Goal: Task Accomplishment & Management: Manage account settings

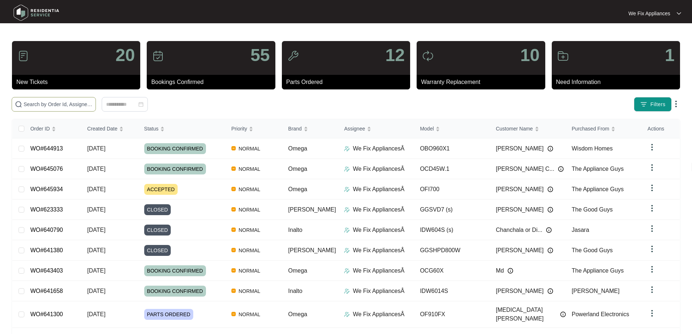
paste input "645934"
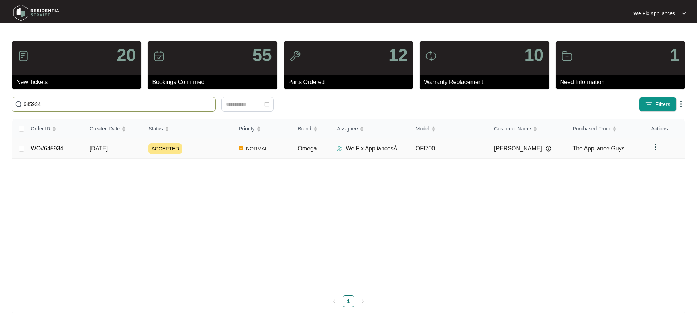
type input "645934"
click at [54, 147] on link "WO#645934" at bounding box center [47, 148] width 33 height 6
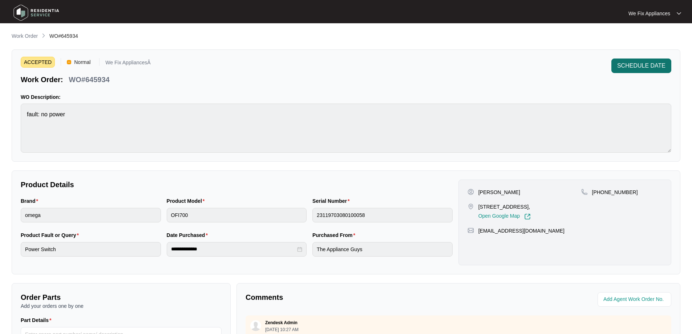
click at [628, 63] on span "SCHEDULE DATE" at bounding box center [641, 65] width 48 height 9
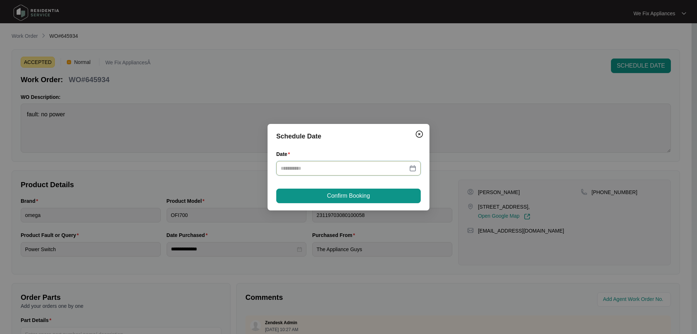
click at [391, 165] on input "Date" at bounding box center [344, 168] width 127 height 8
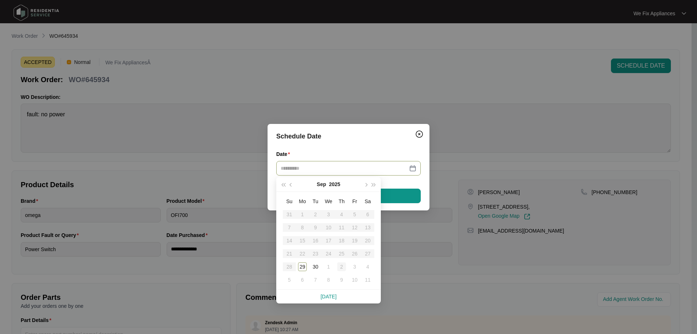
type input "**********"
click at [342, 264] on div "2" at bounding box center [341, 266] width 9 height 9
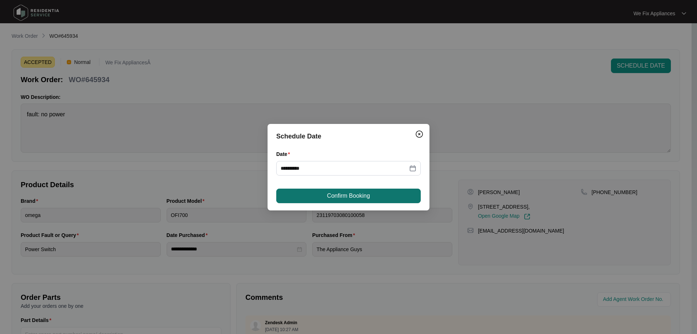
click at [362, 200] on button "Confirm Booking" at bounding box center [348, 195] width 144 height 15
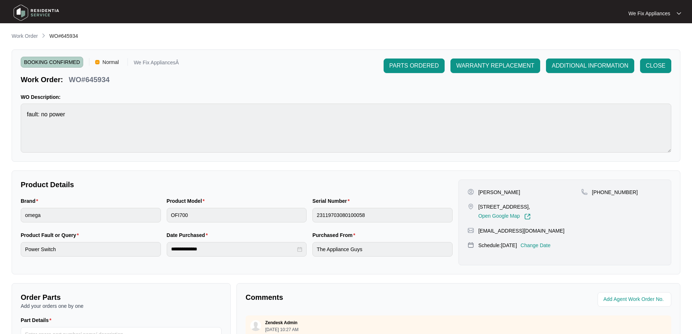
click at [49, 16] on img at bounding box center [36, 13] width 51 height 22
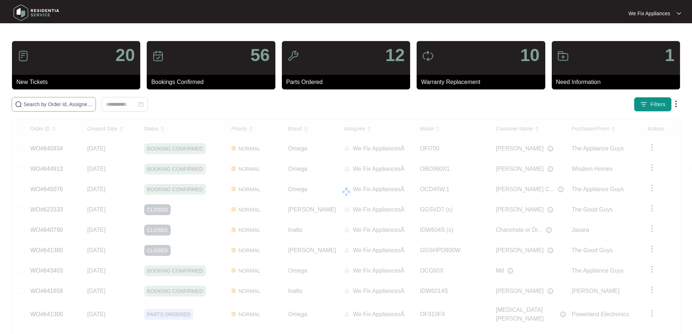
paste input "631079"
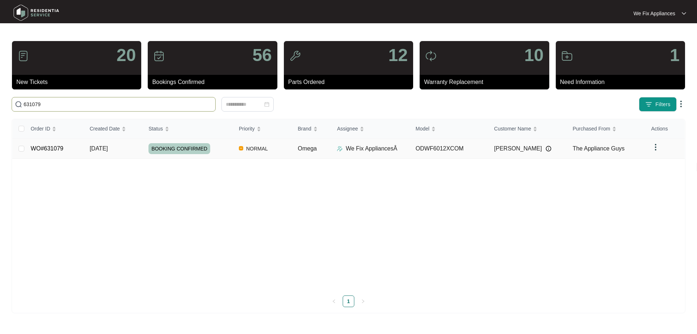
type input "631079"
click at [49, 150] on link "WO#631079" at bounding box center [47, 148] width 33 height 6
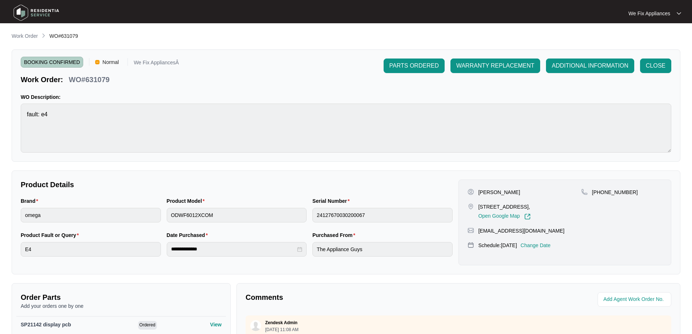
click at [545, 243] on p "Change Date" at bounding box center [535, 244] width 30 height 7
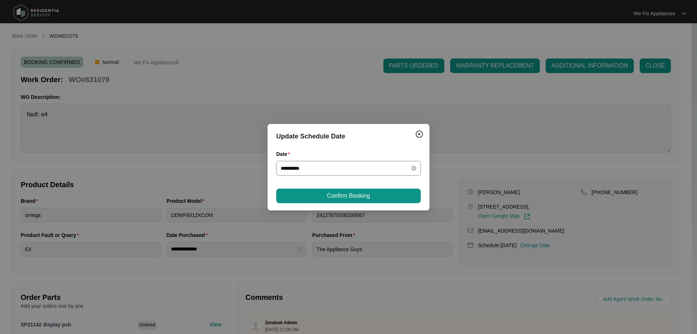
click at [323, 165] on input "**********" at bounding box center [344, 168] width 127 height 8
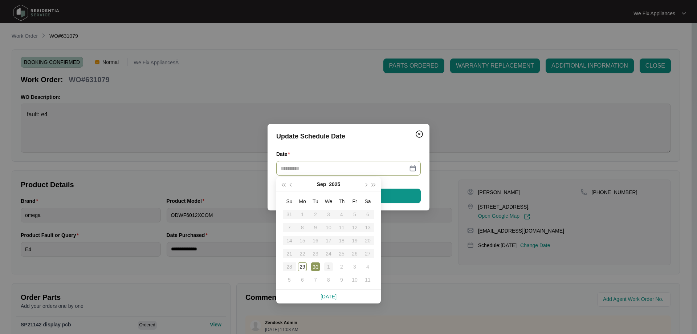
type input "**********"
click at [331, 263] on div "1" at bounding box center [328, 266] width 9 height 9
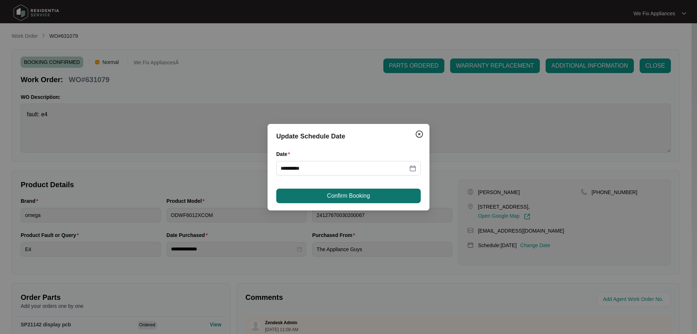
click at [353, 191] on span "Confirm Booking" at bounding box center [348, 195] width 43 height 9
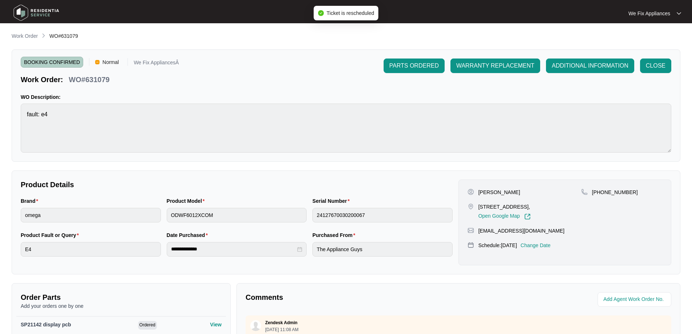
click at [44, 8] on img at bounding box center [36, 13] width 51 height 22
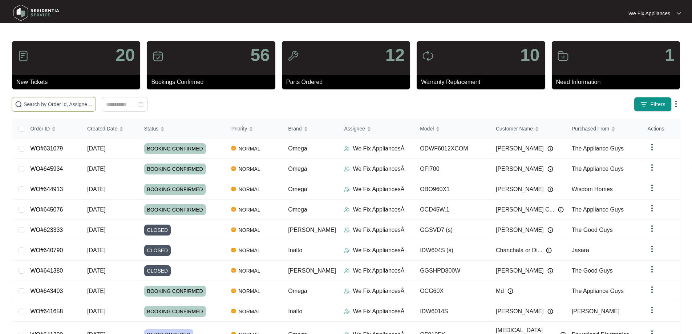
paste input "644962"
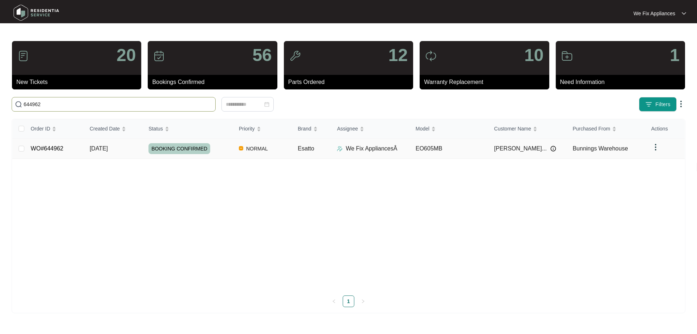
type input "644962"
click at [41, 149] on link "WO#644962" at bounding box center [47, 148] width 33 height 6
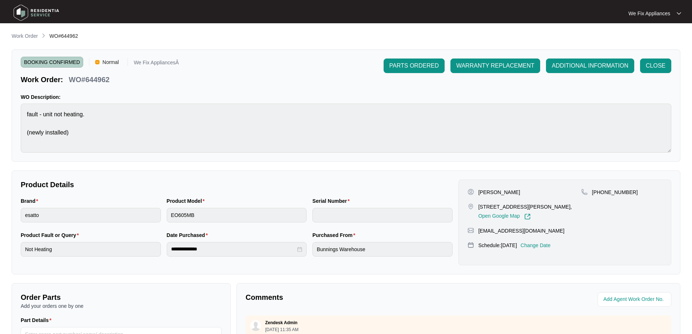
click at [547, 244] on p "Change Date" at bounding box center [535, 244] width 30 height 7
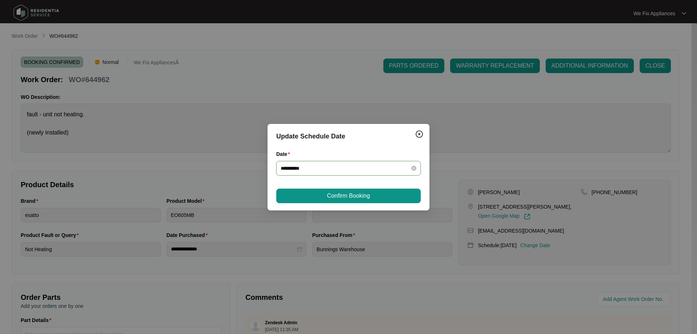
click at [323, 167] on input "**********" at bounding box center [344, 168] width 127 height 8
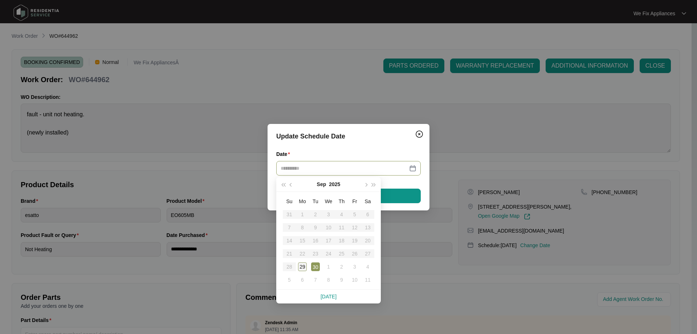
type input "**********"
click at [305, 265] on div "29" at bounding box center [302, 266] width 9 height 9
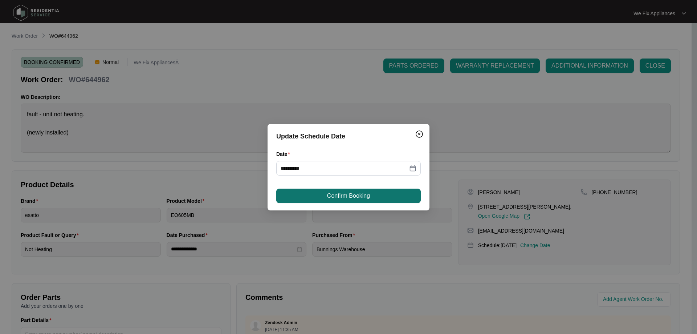
click at [319, 196] on button "Confirm Booking" at bounding box center [348, 195] width 144 height 15
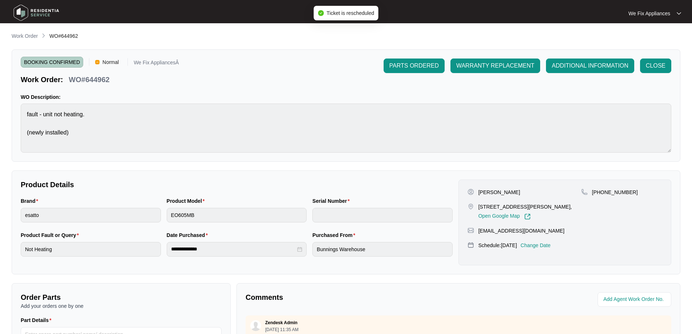
click at [38, 10] on img at bounding box center [36, 13] width 51 height 22
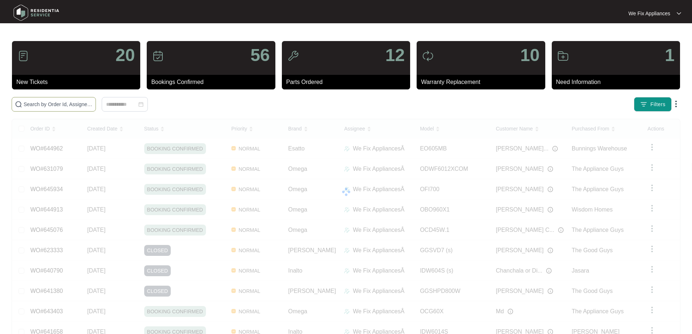
paste input "641943"
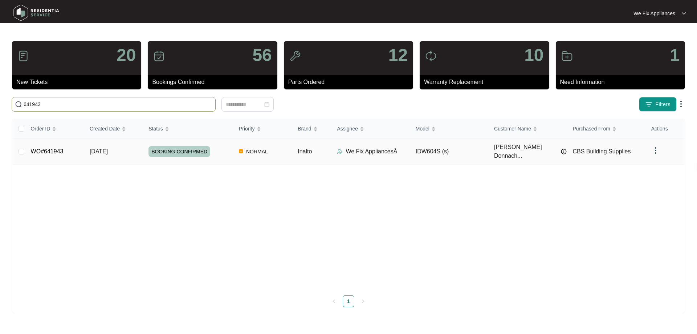
type input "641943"
click at [45, 148] on link "WO#641943" at bounding box center [47, 151] width 33 height 6
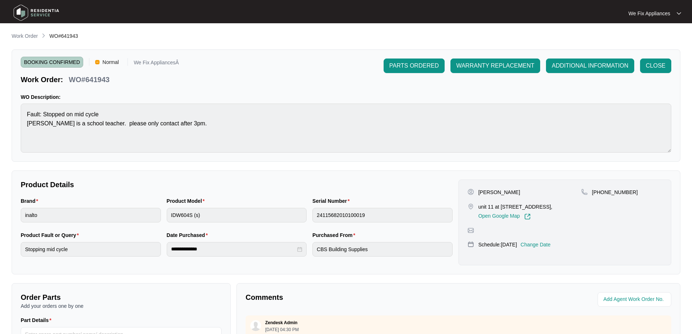
click at [535, 248] on p "Change Date" at bounding box center [535, 244] width 30 height 7
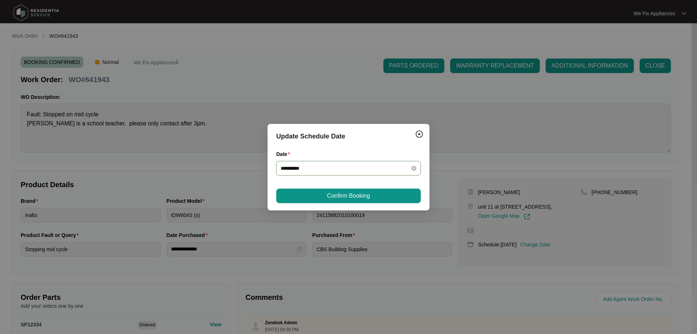
drag, startPoint x: 315, startPoint y: 168, endPoint x: 313, endPoint y: 174, distance: 6.2
click at [315, 168] on input "**********" at bounding box center [344, 168] width 127 height 8
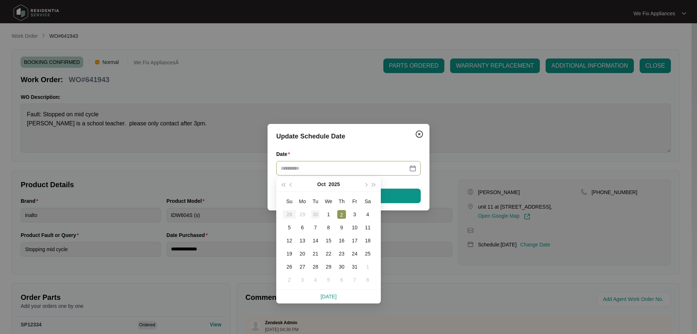
type input "**********"
click at [312, 213] on div "30" at bounding box center [315, 214] width 9 height 9
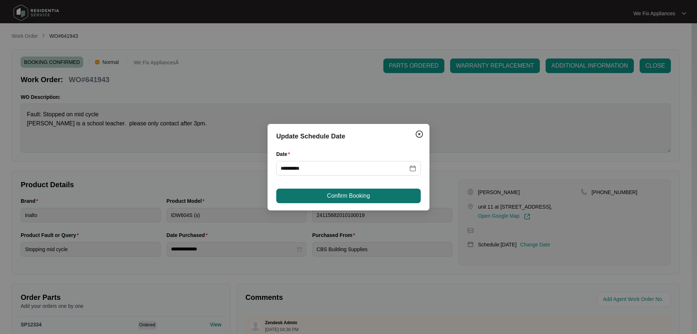
click at [330, 192] on span "Confirm Booking" at bounding box center [348, 195] width 43 height 9
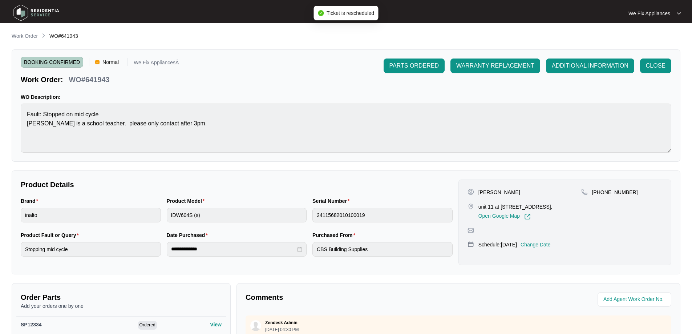
click at [41, 13] on img at bounding box center [36, 13] width 51 height 22
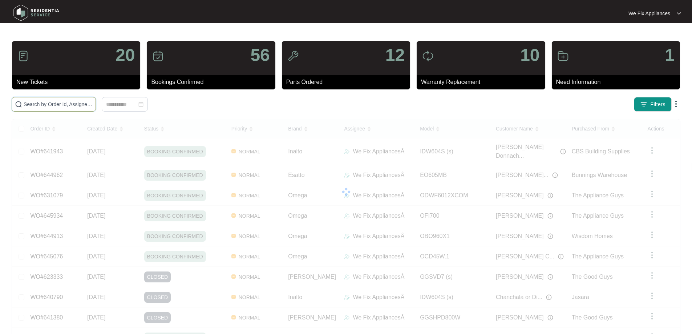
drag, startPoint x: 52, startPoint y: 100, endPoint x: 50, endPoint y: 104, distance: 4.5
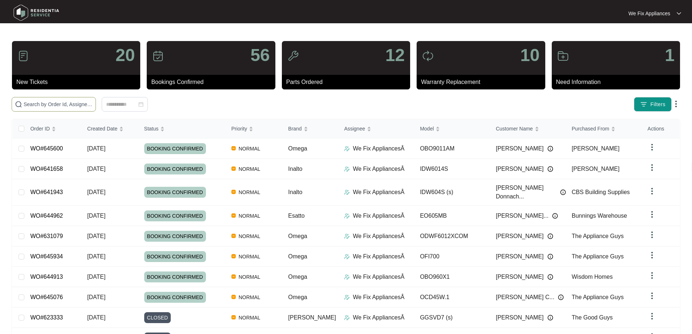
drag, startPoint x: 50, startPoint y: 104, endPoint x: 41, endPoint y: 103, distance: 8.7
paste input "640116"
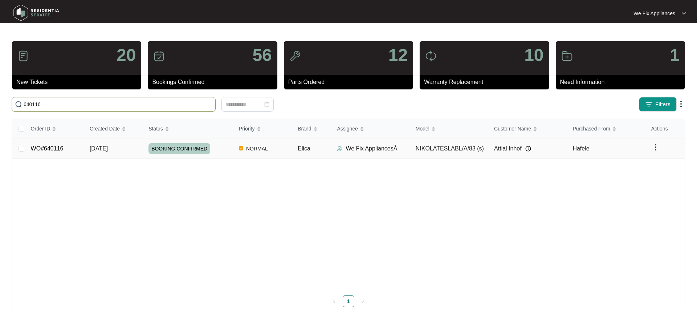
type input "640116"
click at [49, 149] on link "WO#640116" at bounding box center [47, 148] width 33 height 6
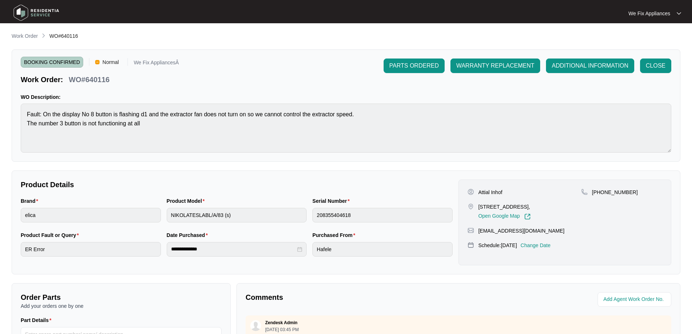
click at [538, 247] on p "Change Date" at bounding box center [535, 244] width 30 height 7
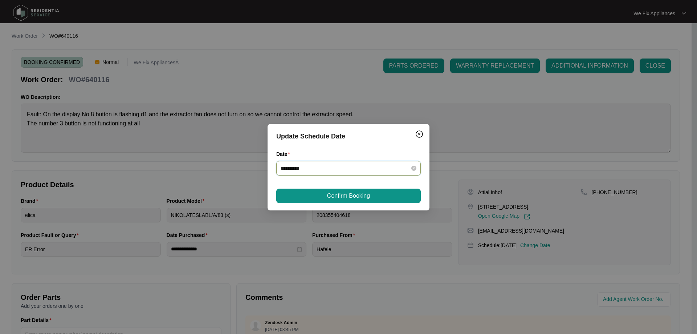
drag, startPoint x: 327, startPoint y: 169, endPoint x: 329, endPoint y: 175, distance: 6.0
click at [327, 169] on input "**********" at bounding box center [344, 168] width 127 height 8
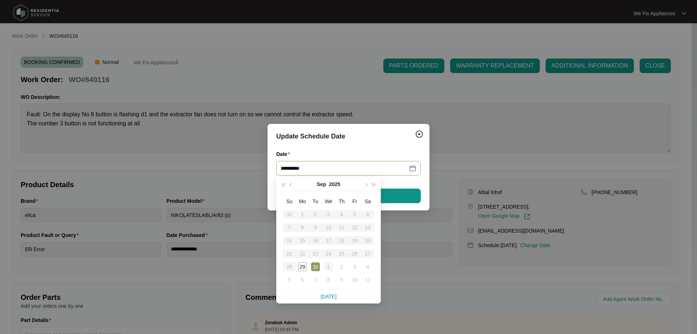
type input "**********"
click at [331, 267] on div "1" at bounding box center [328, 266] width 9 height 9
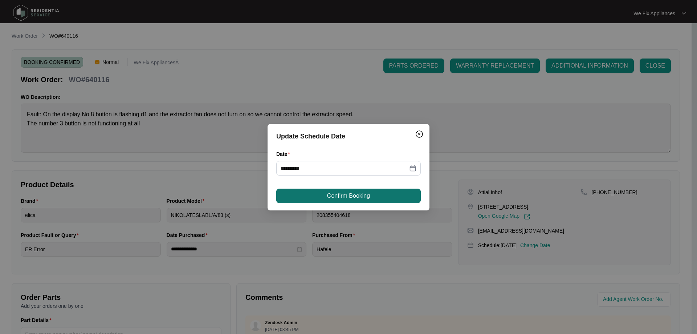
click at [333, 193] on span "Confirm Booking" at bounding box center [348, 195] width 43 height 9
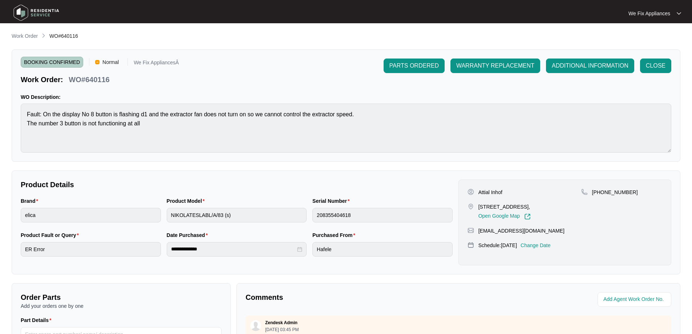
click at [43, 10] on img at bounding box center [36, 13] width 51 height 22
